Goal: Navigation & Orientation: Find specific page/section

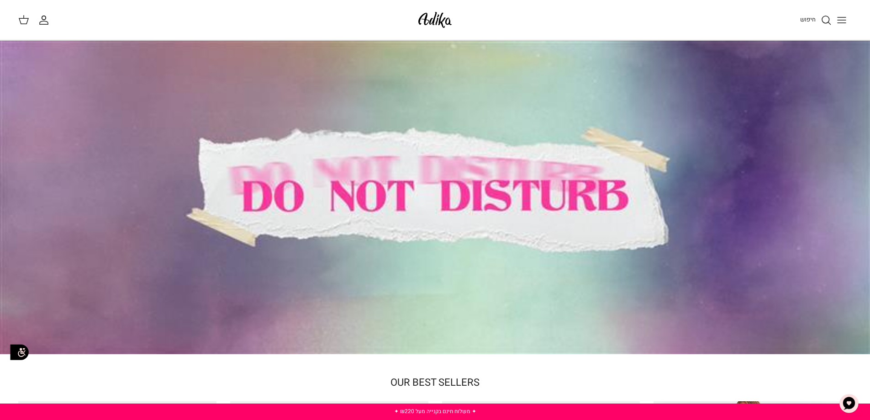
click at [845, 21] on icon "Toggle menu" at bounding box center [841, 20] width 11 height 11
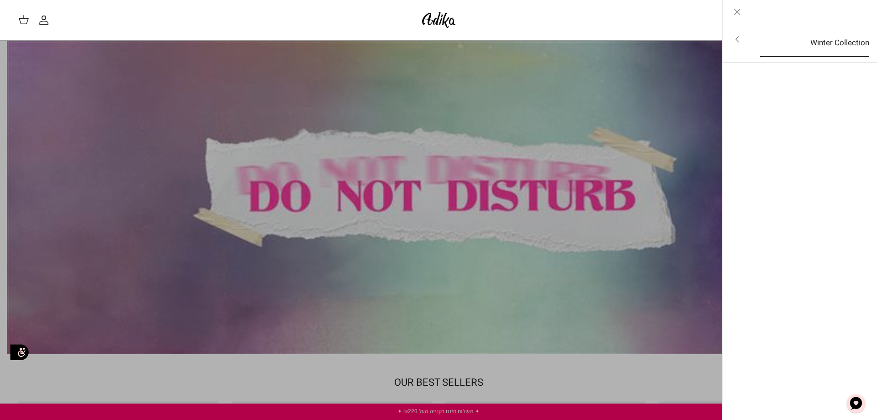
click at [827, 49] on link "Winter Collection" at bounding box center [815, 43] width 126 height 28
click at [833, 39] on link "לכל הפריטים" at bounding box center [800, 40] width 146 height 23
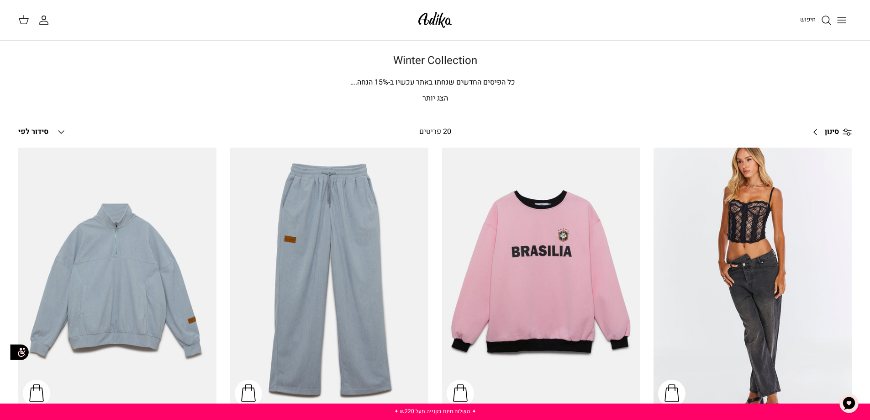
click at [434, 100] on p "הצג יותר" at bounding box center [435, 99] width 639 height 12
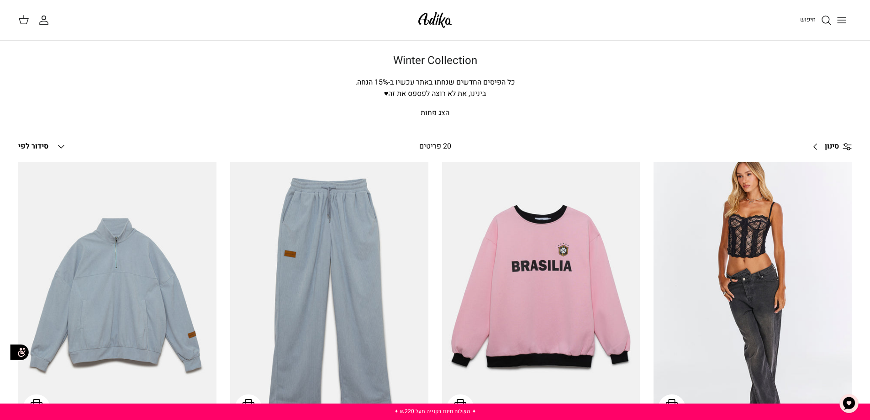
click at [58, 148] on icon "Down" at bounding box center [61, 146] width 11 height 11
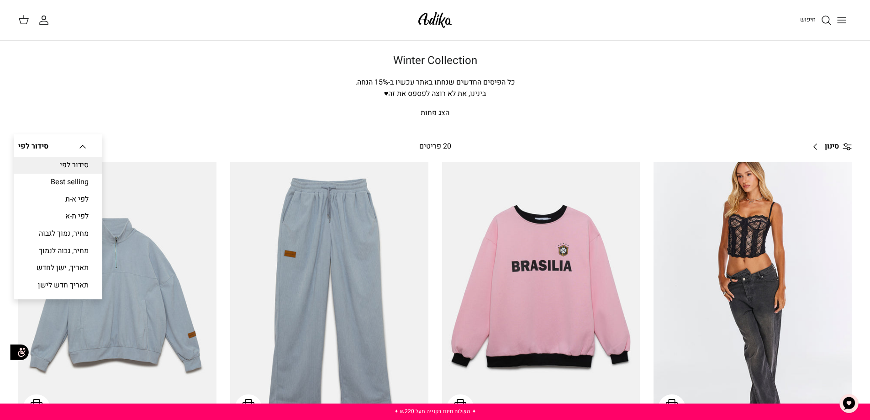
click at [92, 146] on div "סידור לפי Best selling לפי א-ת לפי ת-א מחיר, נמוך לגבוה מחיר, גבוה לנמוך תאריך,…" at bounding box center [58, 216] width 89 height 165
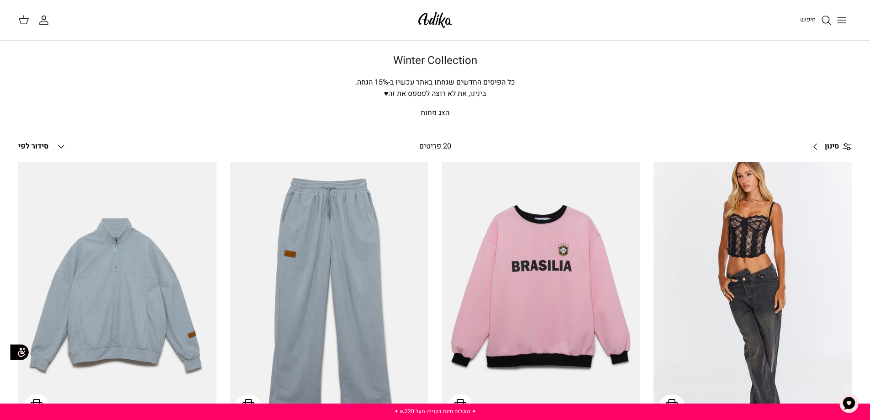
click at [846, 21] on icon "Toggle menu" at bounding box center [841, 20] width 11 height 11
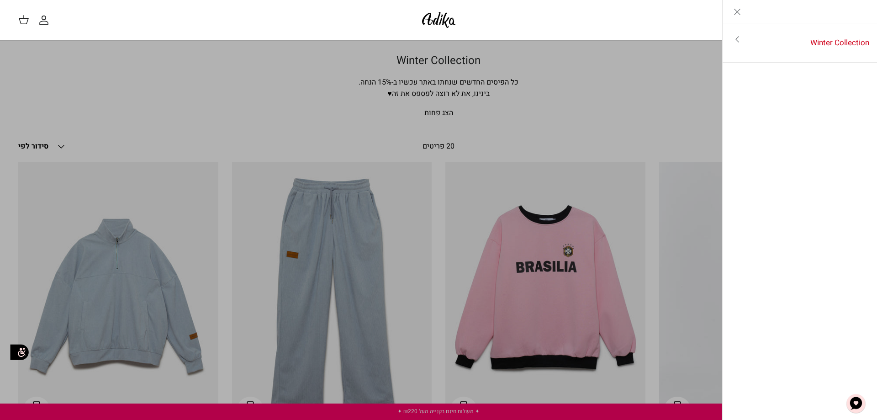
click at [733, 10] on icon "Close" at bounding box center [737, 11] width 11 height 11
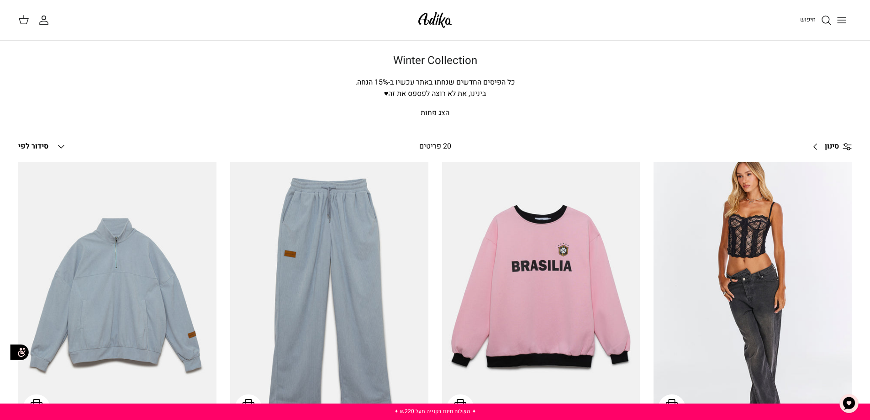
click at [825, 145] on span "סינון" at bounding box center [832, 147] width 14 height 12
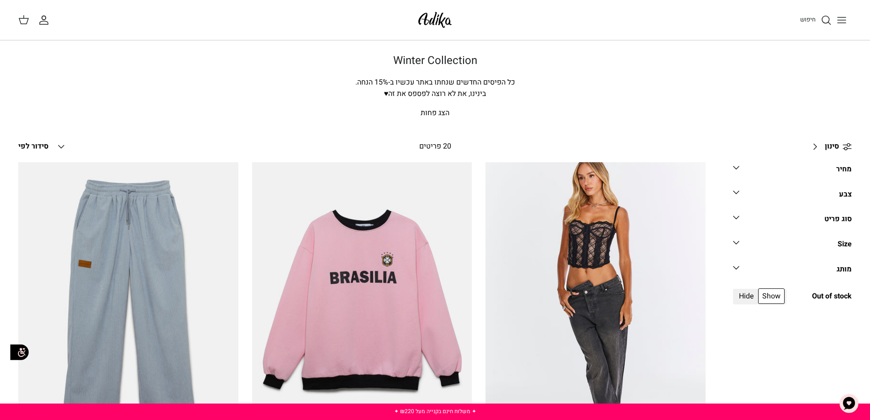
click at [830, 224] on div "סוג פריט" at bounding box center [837, 219] width 27 height 12
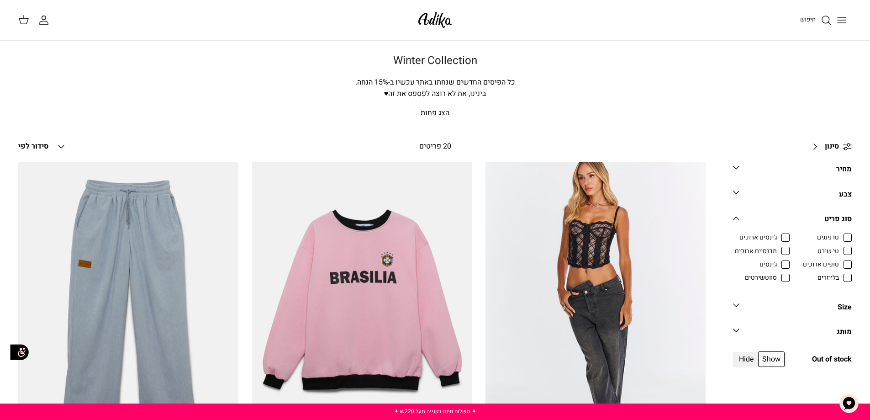
click at [649, 37] on div "חיפוש החשבון שלי חיפוש" at bounding box center [435, 20] width 870 height 40
click at [743, 359] on span "Hide" at bounding box center [746, 359] width 23 height 16
click at [758, 354] on input "Hide" at bounding box center [758, 353] width 1 height 1
radio input "true"
